Goal: Navigation & Orientation: Find specific page/section

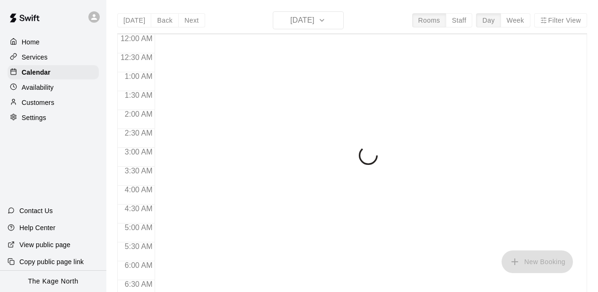
scroll to position [555, 0]
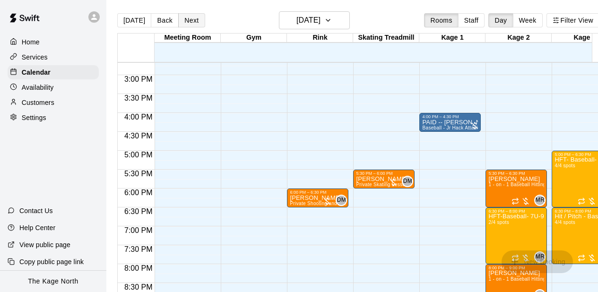
click at [194, 22] on button "Next" at bounding box center [191, 20] width 26 height 14
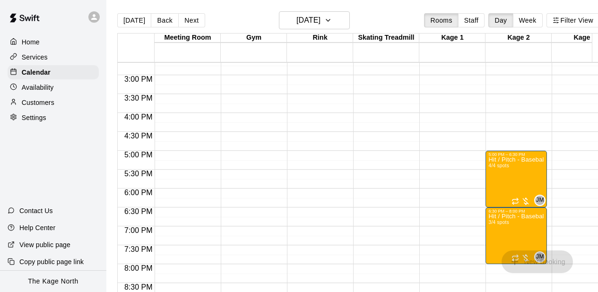
click at [89, 18] on div at bounding box center [93, 16] width 11 height 11
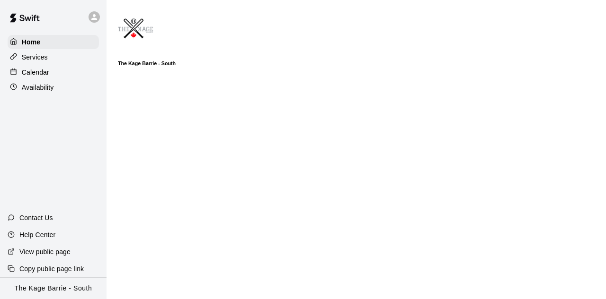
click at [50, 74] on div "Calendar" at bounding box center [53, 72] width 91 height 14
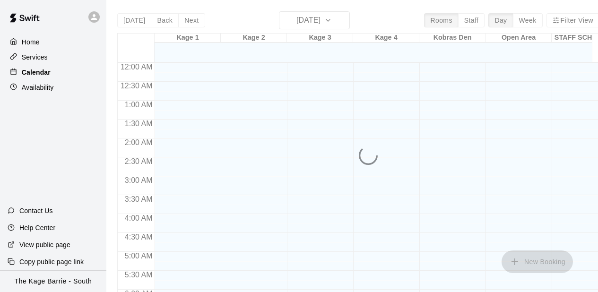
scroll to position [555, 0]
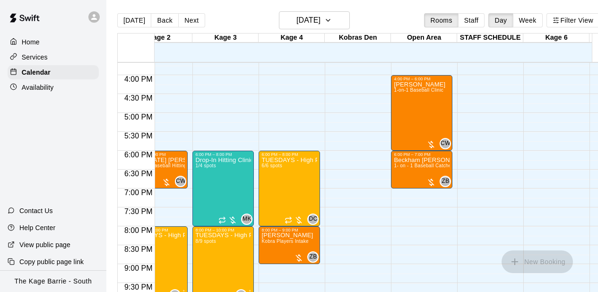
scroll to position [0, 76]
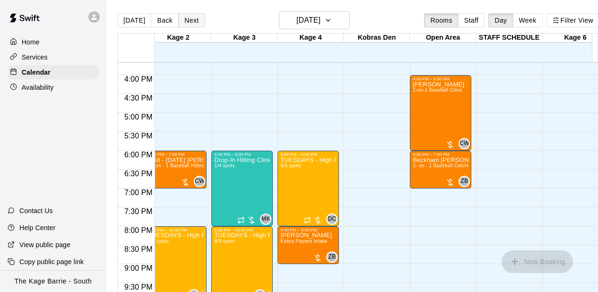
click at [193, 23] on button "Next" at bounding box center [191, 20] width 26 height 14
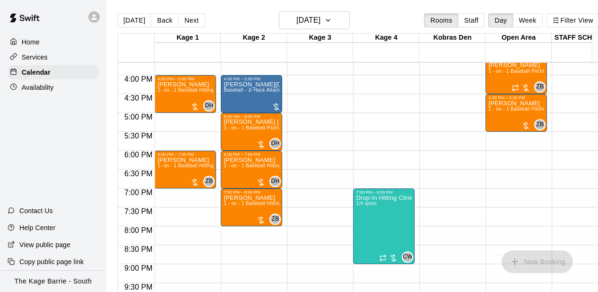
scroll to position [574, 0]
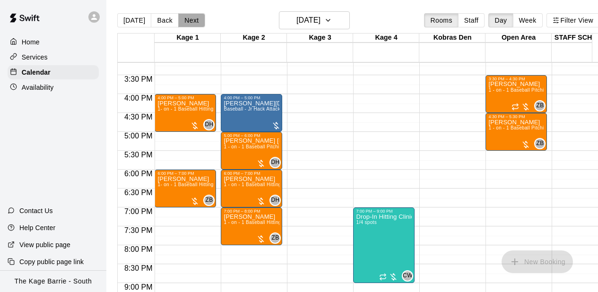
click at [193, 20] on button "Next" at bounding box center [191, 20] width 26 height 14
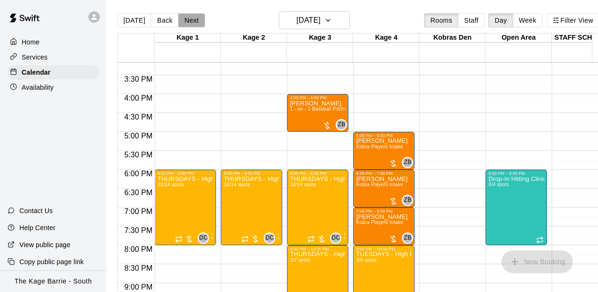
click at [192, 17] on button "Next" at bounding box center [191, 20] width 26 height 14
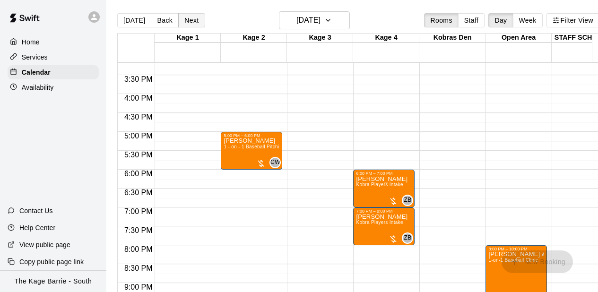
click at [185, 21] on button "Next" at bounding box center [191, 20] width 26 height 14
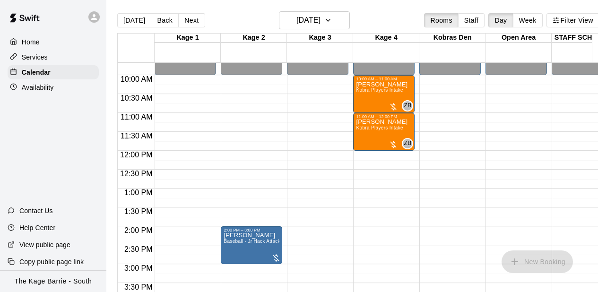
scroll to position [347, 0]
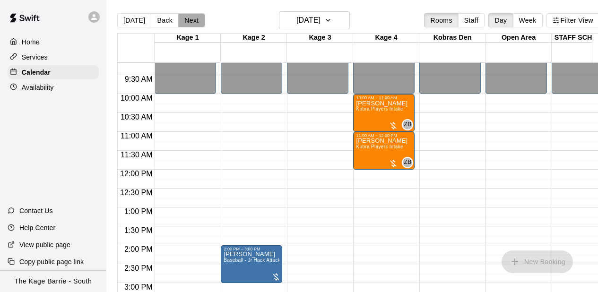
click at [193, 22] on button "Next" at bounding box center [191, 20] width 26 height 14
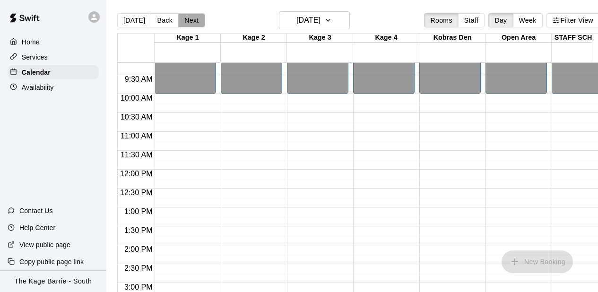
click at [193, 19] on button "Next" at bounding box center [191, 20] width 26 height 14
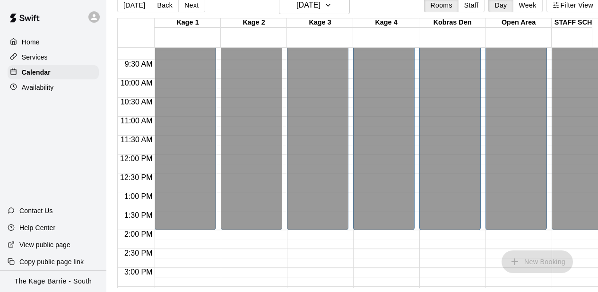
scroll to position [22, 0]
